Goal: Find specific page/section: Find specific page/section

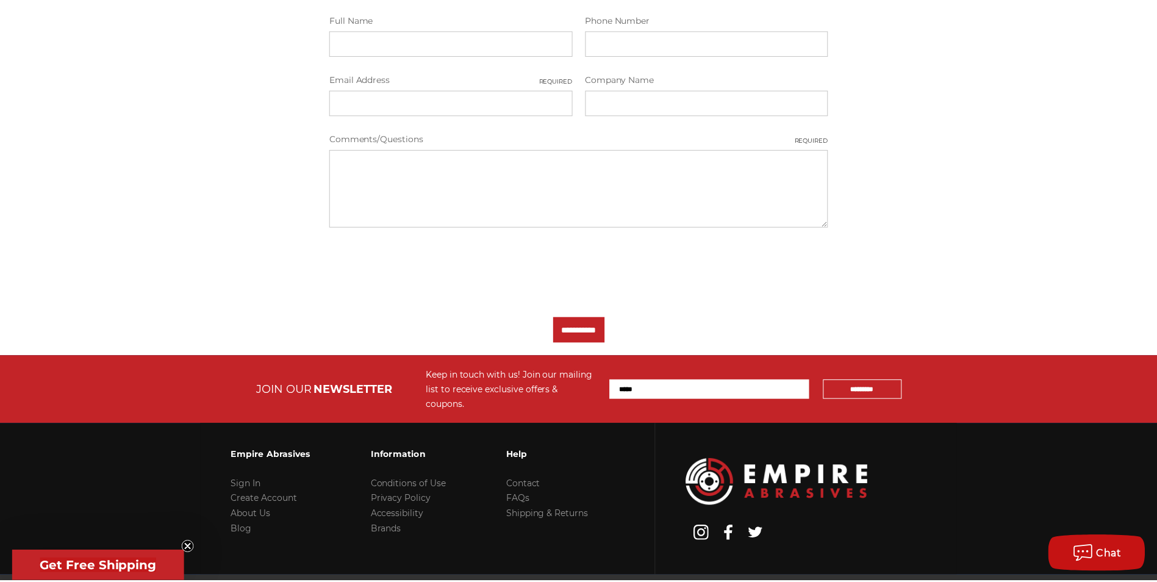
scroll to position [427, 0]
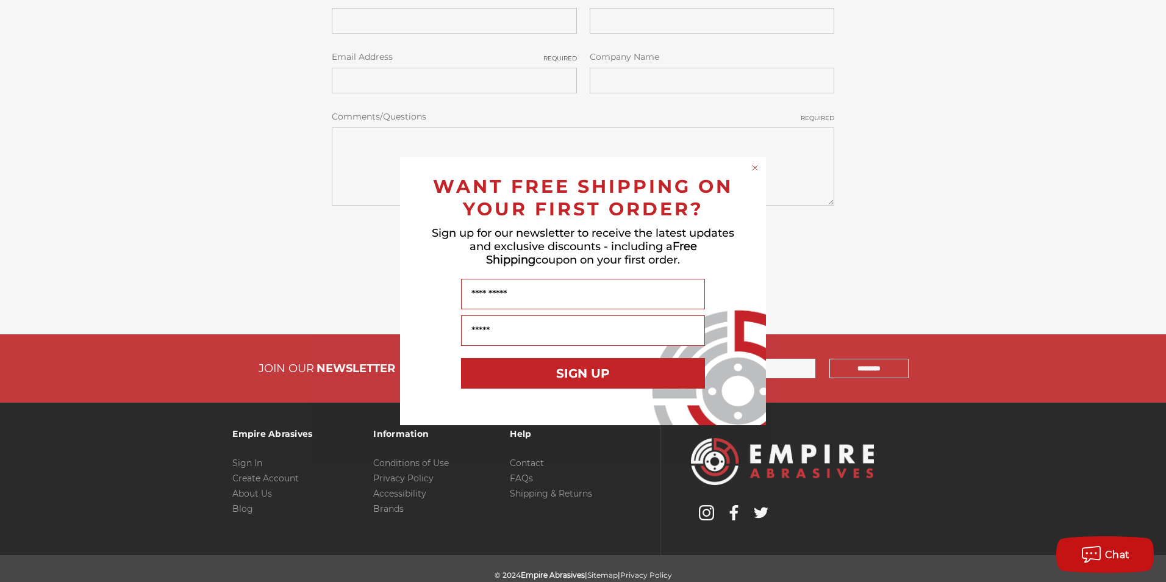
click at [160, 140] on div "Close dialog WANT FREE SHIPPING ON YOUR FIRST ORDER? Sign up for our newsletter…" at bounding box center [583, 291] width 1166 height 582
click at [756, 167] on circle "Close dialog" at bounding box center [756, 168] width 12 height 12
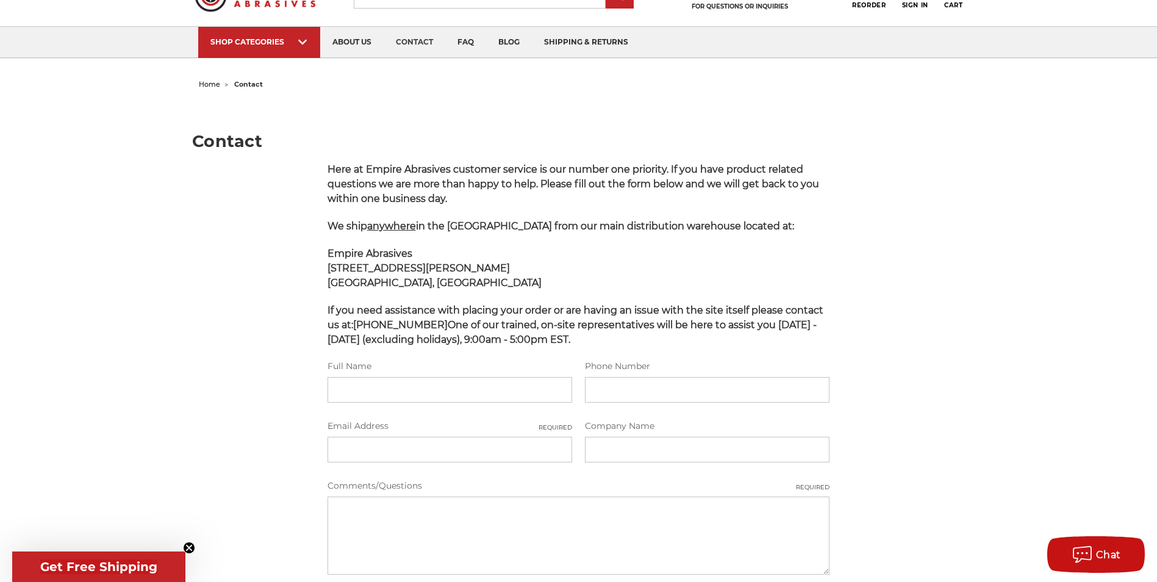
scroll to position [0, 0]
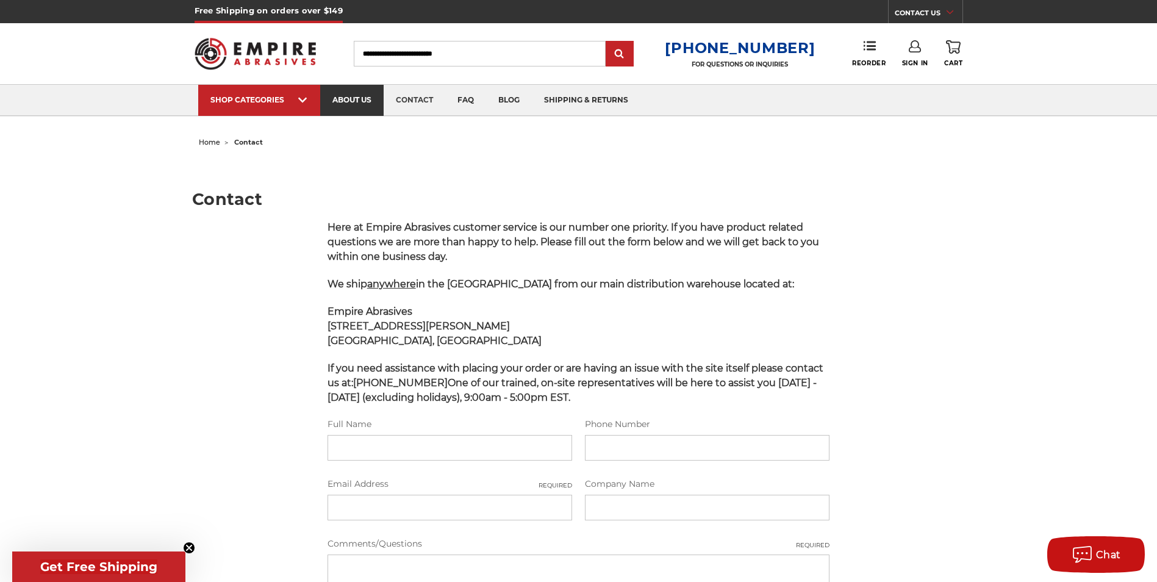
click at [342, 96] on link "about us" at bounding box center [351, 100] width 63 height 31
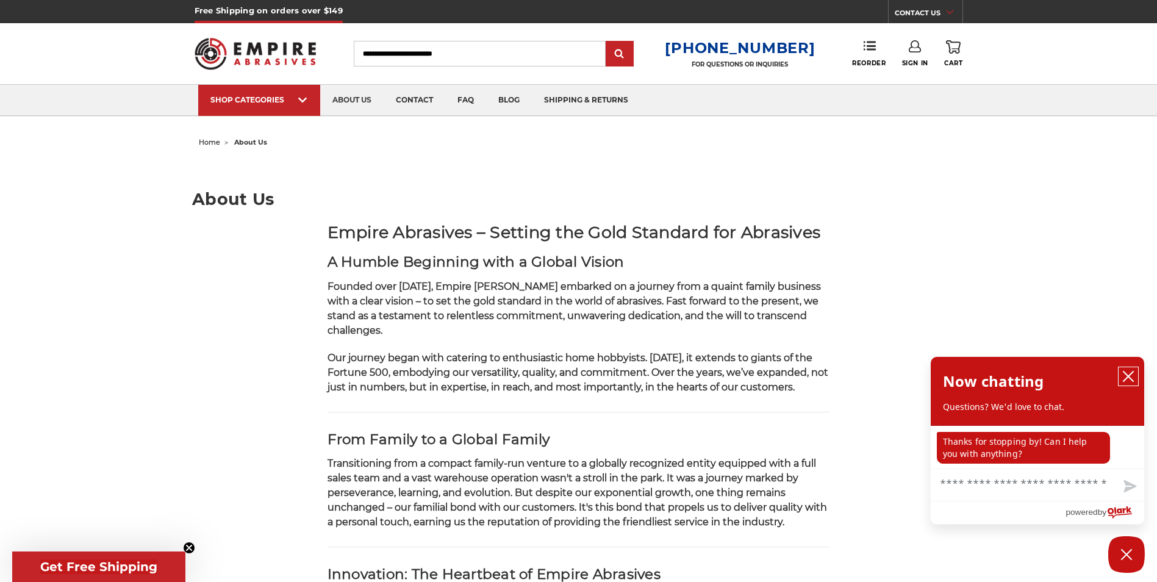
click at [1133, 378] on icon "close chatbox" at bounding box center [1128, 376] width 12 height 12
